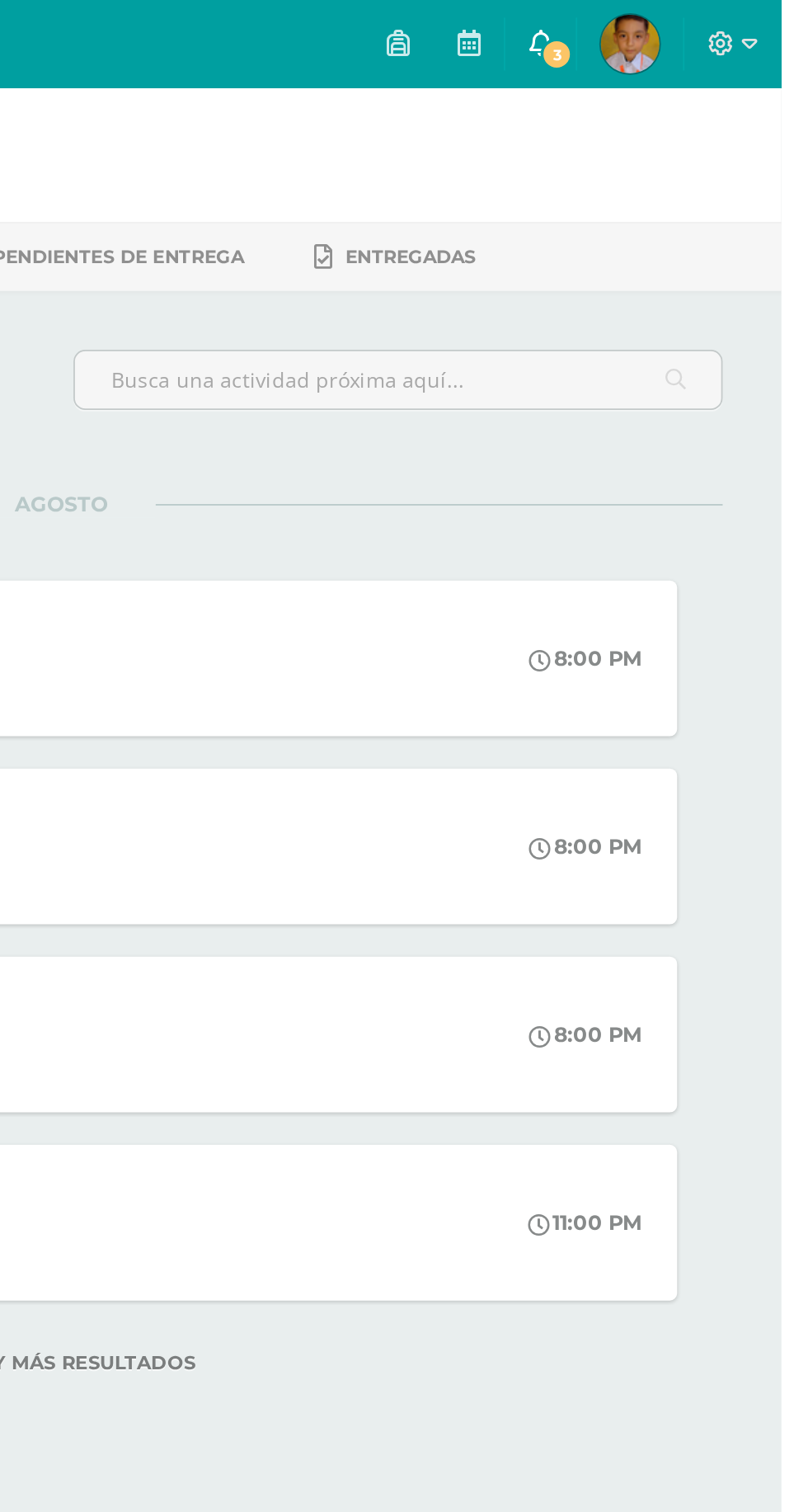
click at [690, 28] on span "3" at bounding box center [681, 31] width 18 height 18
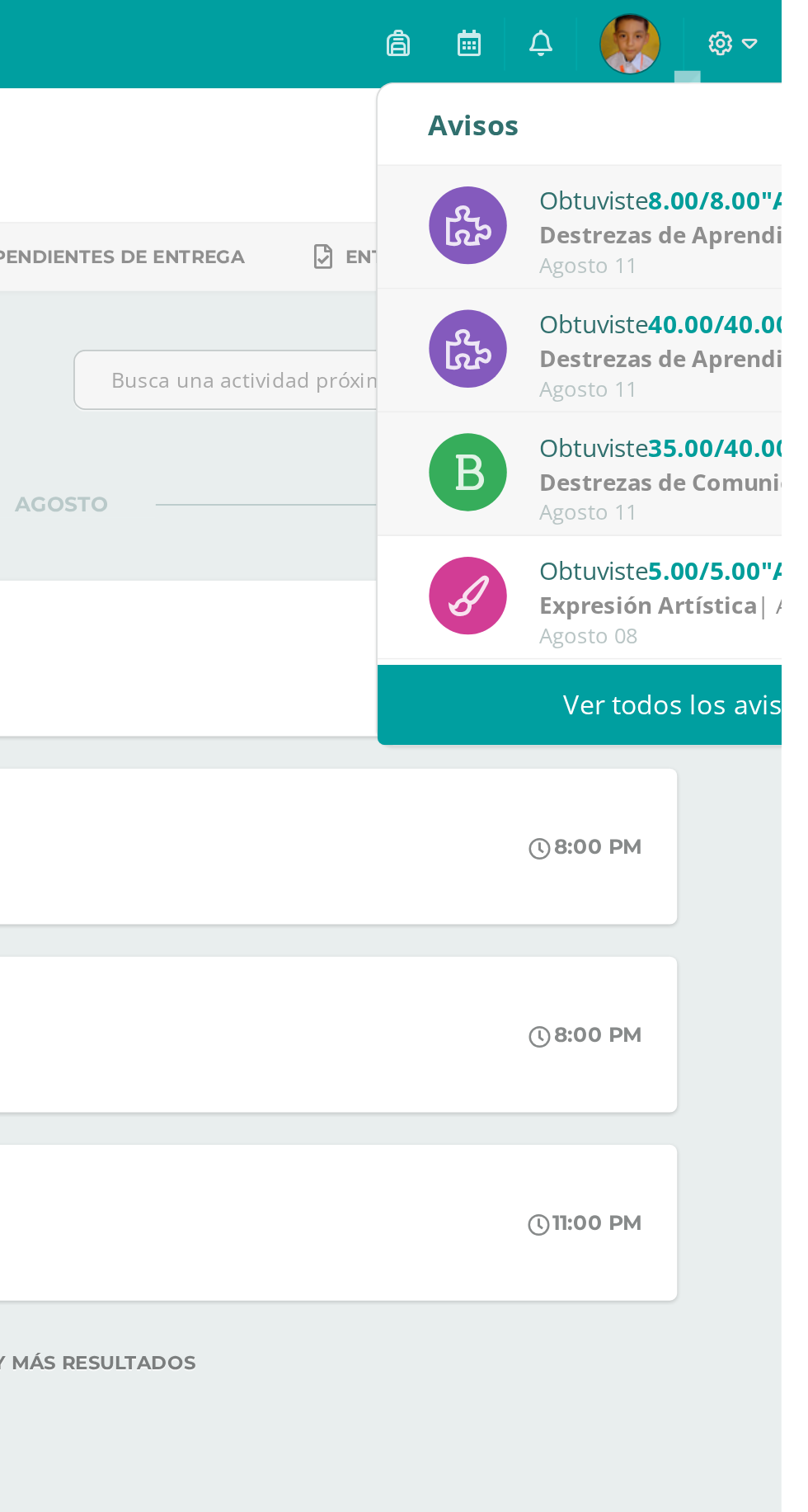
click at [760, 397] on link "Ver todos los avisos" at bounding box center [755, 396] width 349 height 46
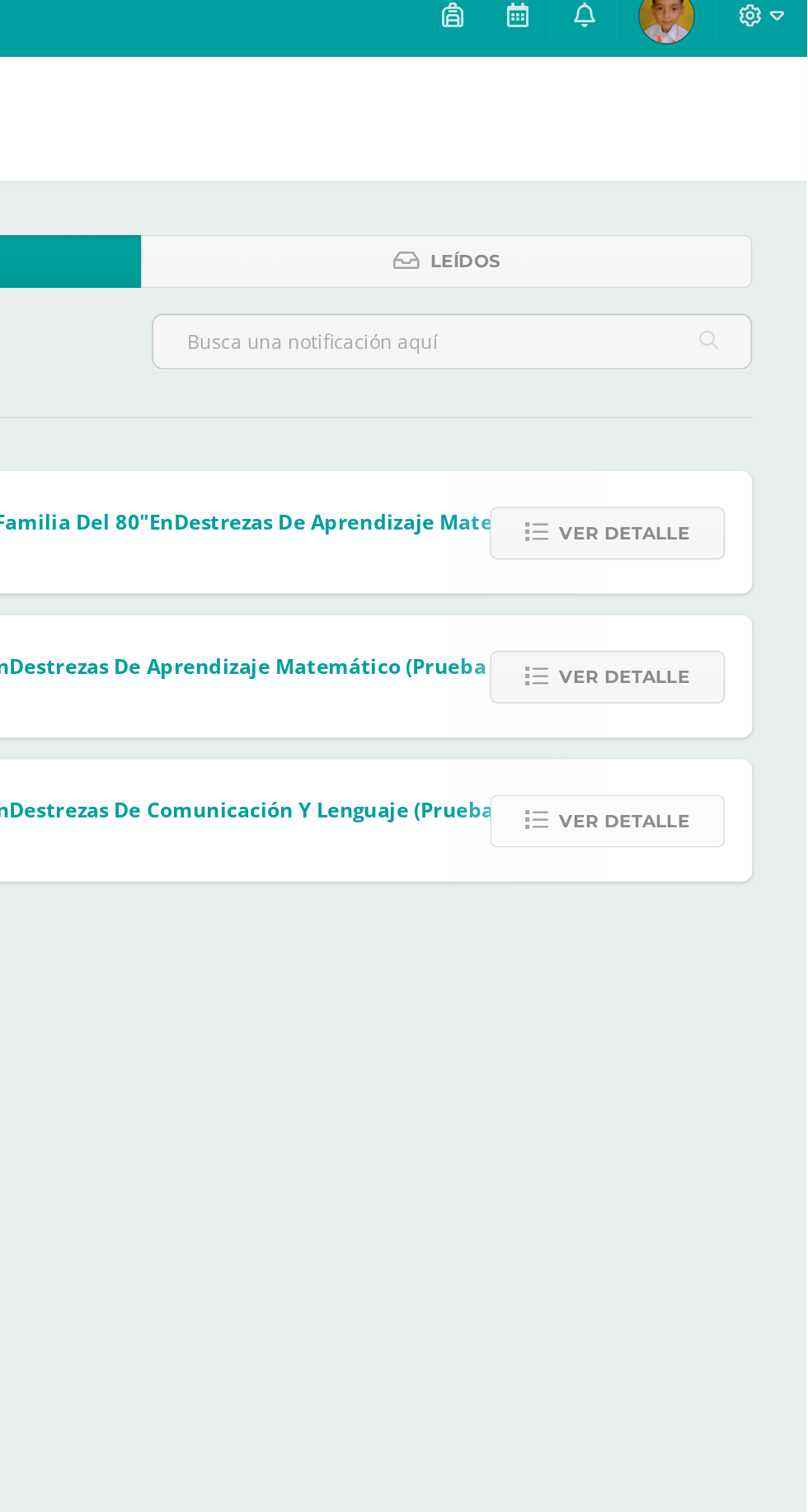
click at [715, 510] on span "Ver detalle" at bounding box center [697, 513] width 79 height 30
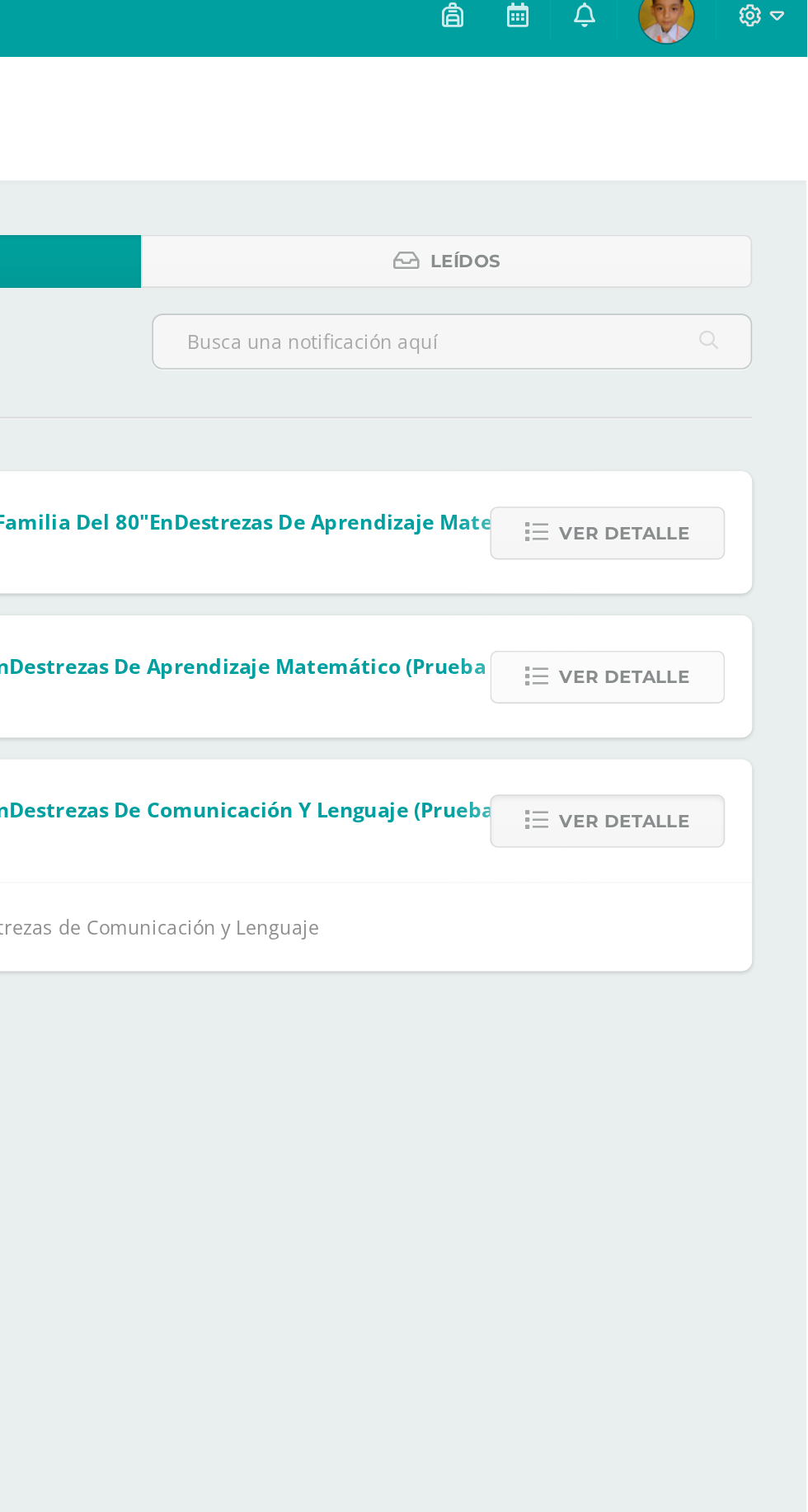
click at [704, 435] on span "Ver detalle" at bounding box center [697, 426] width 79 height 30
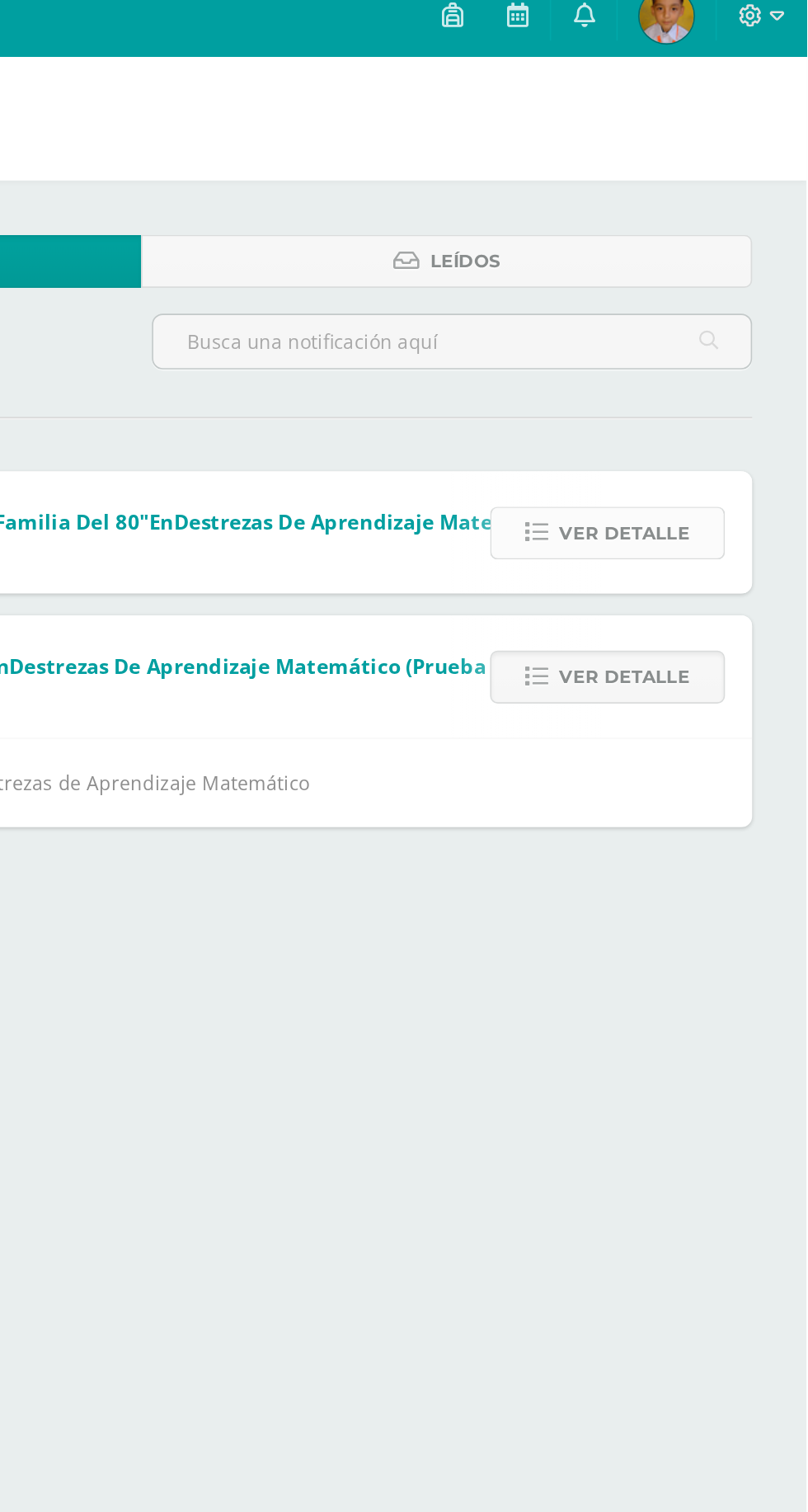
click at [708, 348] on span "Ver detalle" at bounding box center [697, 338] width 79 height 30
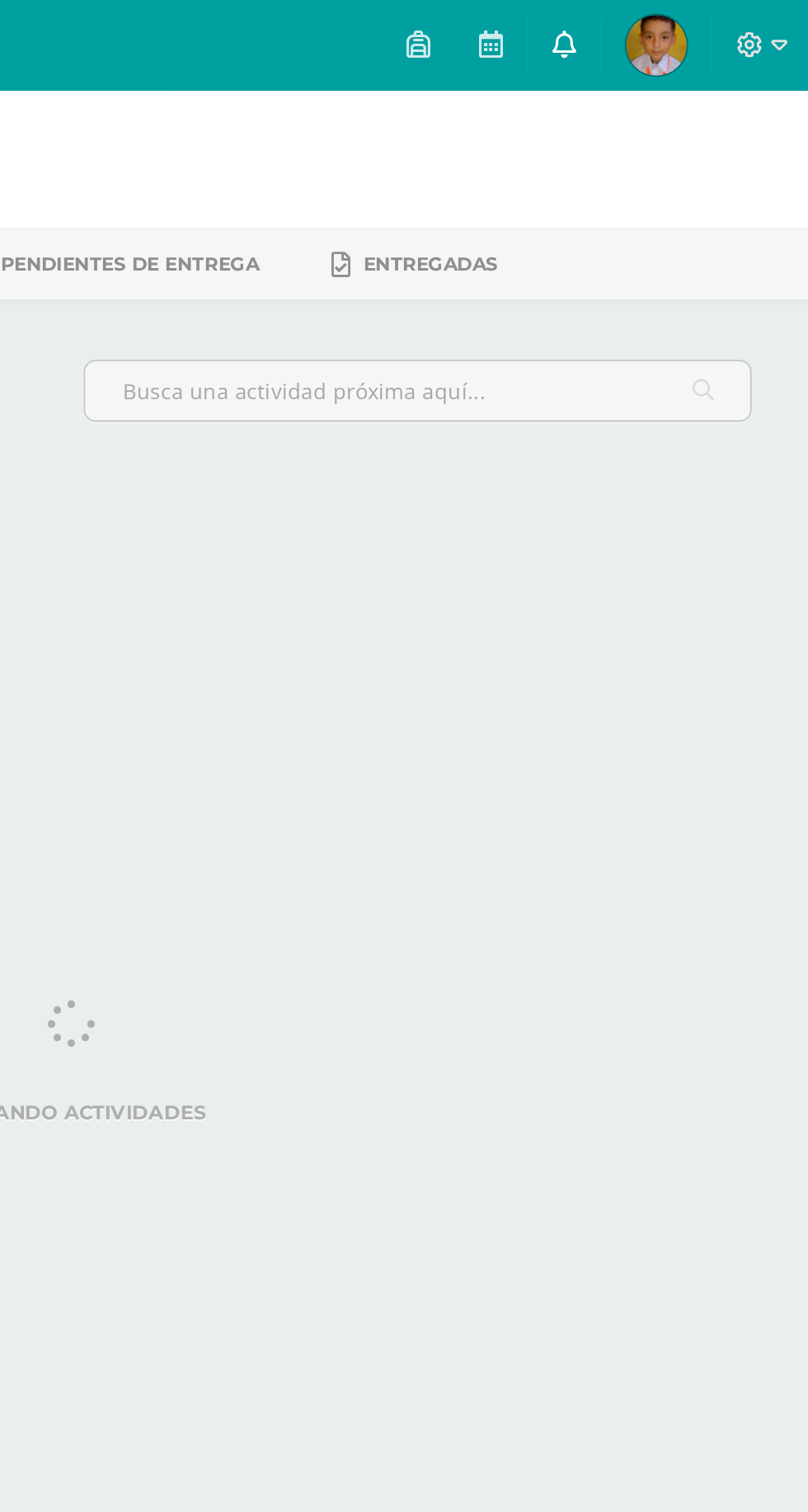
click at [692, 37] on link at bounding box center [672, 25] width 39 height 49
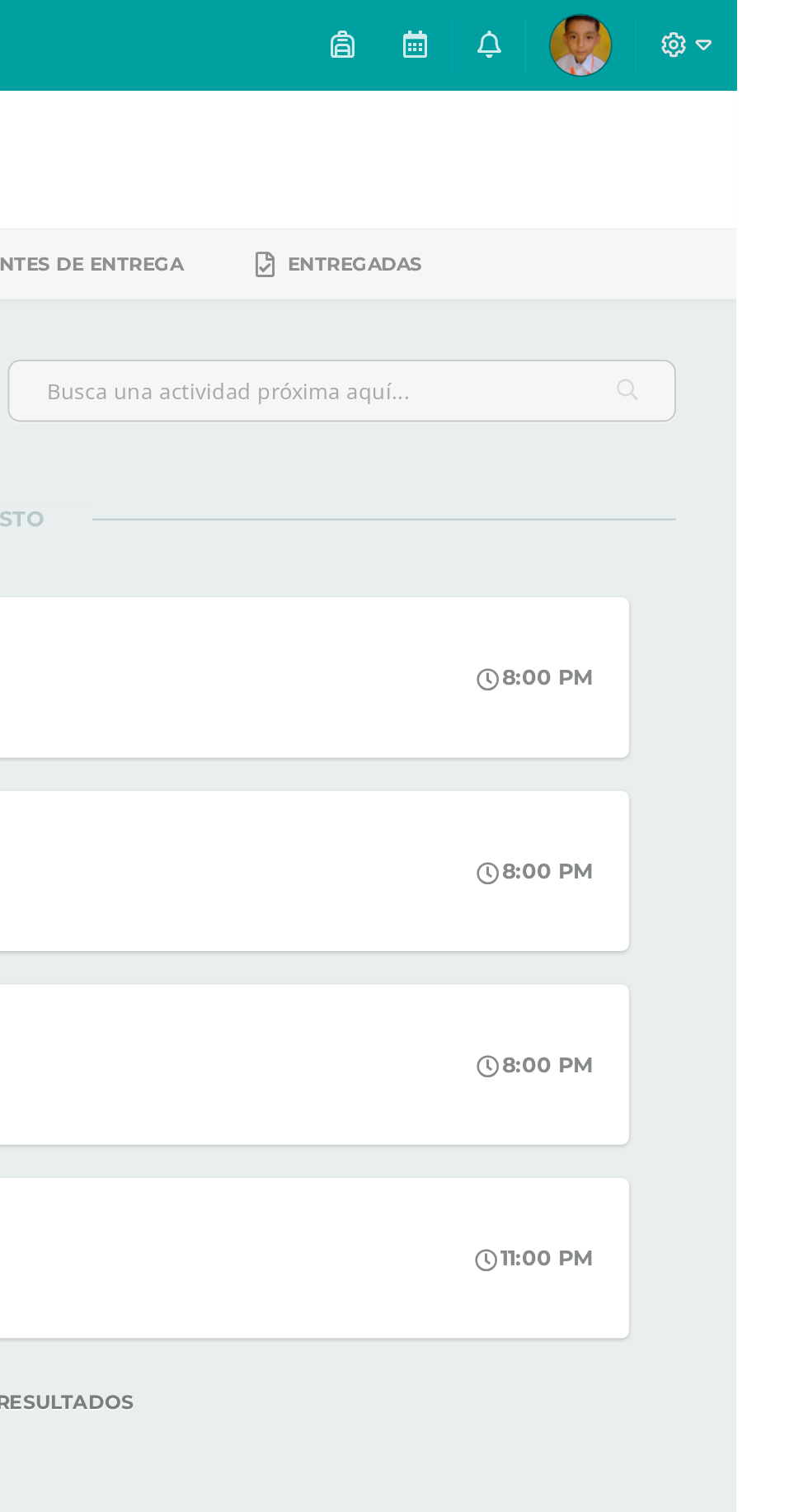
click at [752, 41] on link "[PERSON_NAME] Mi Perfil" at bounding box center [722, 25] width 59 height 49
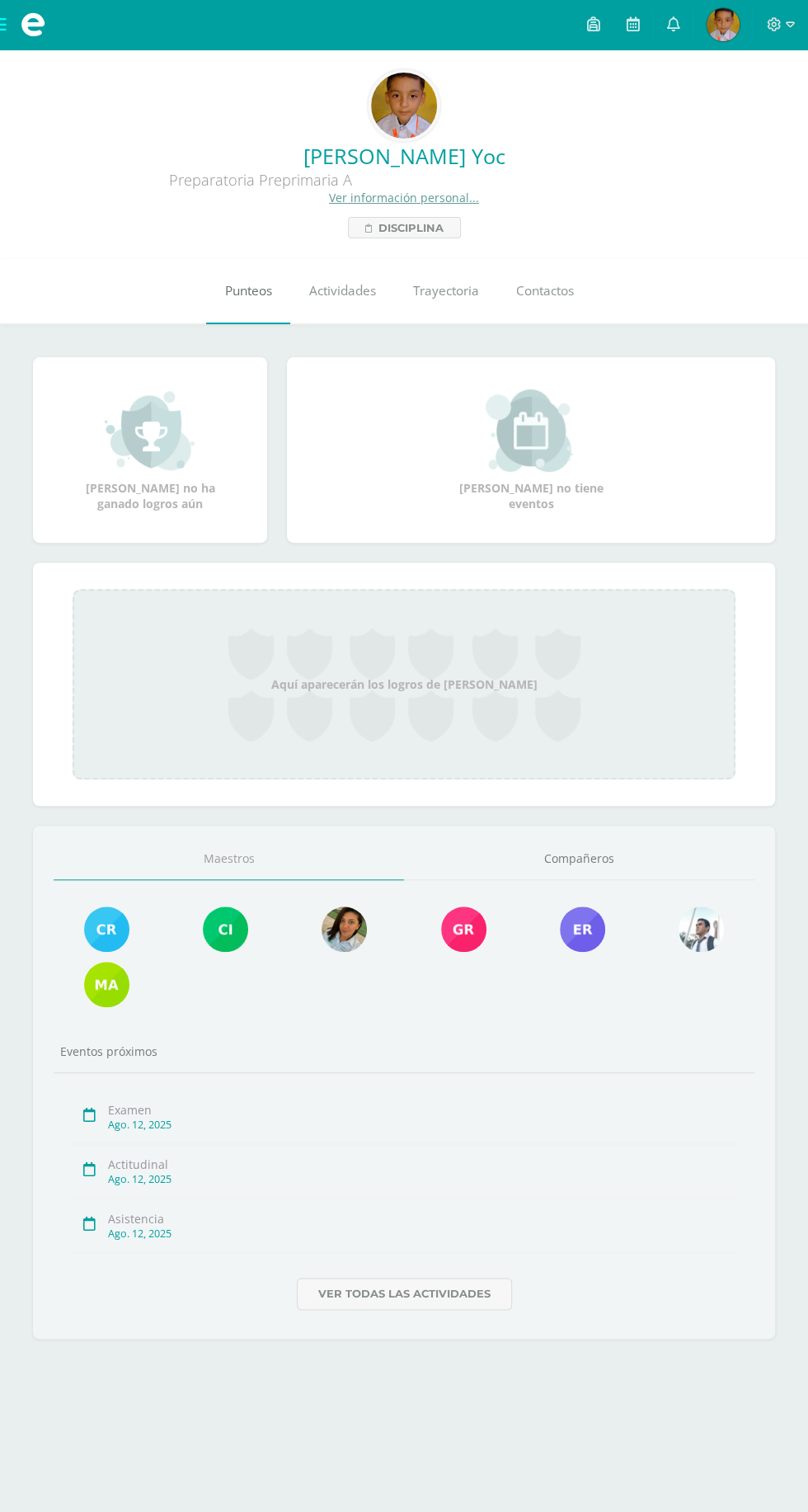
click at [238, 300] on link "Punteos" at bounding box center [248, 291] width 84 height 66
